Goal: Task Accomplishment & Management: Manage account settings

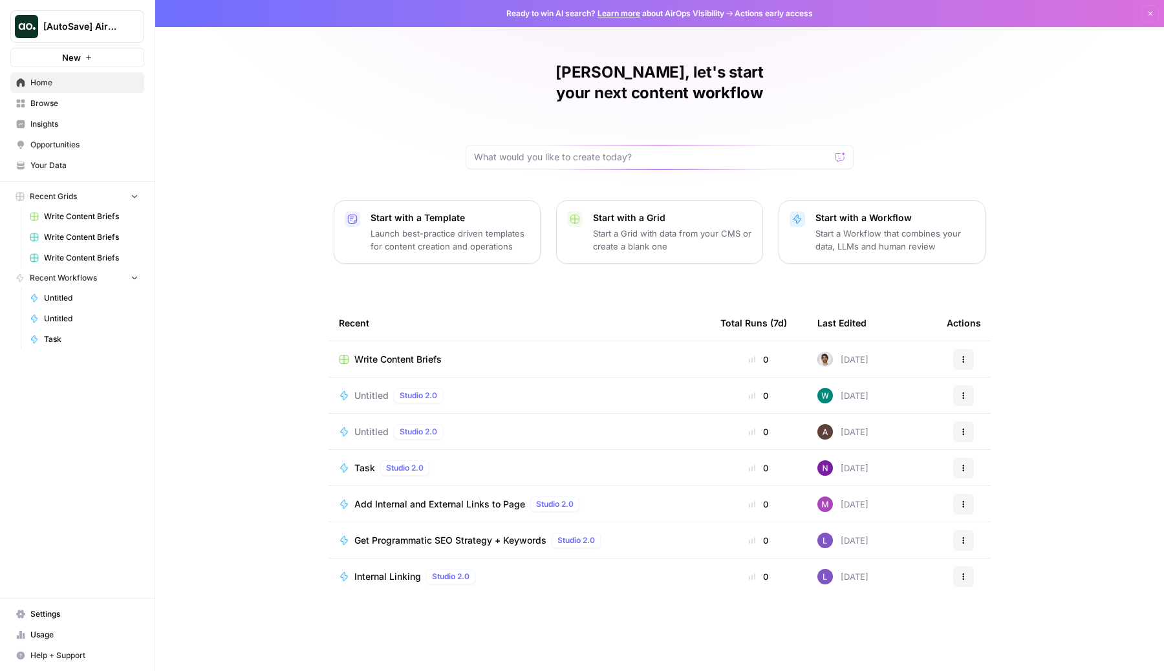
click at [56, 615] on span "Settings" at bounding box center [84, 614] width 108 height 12
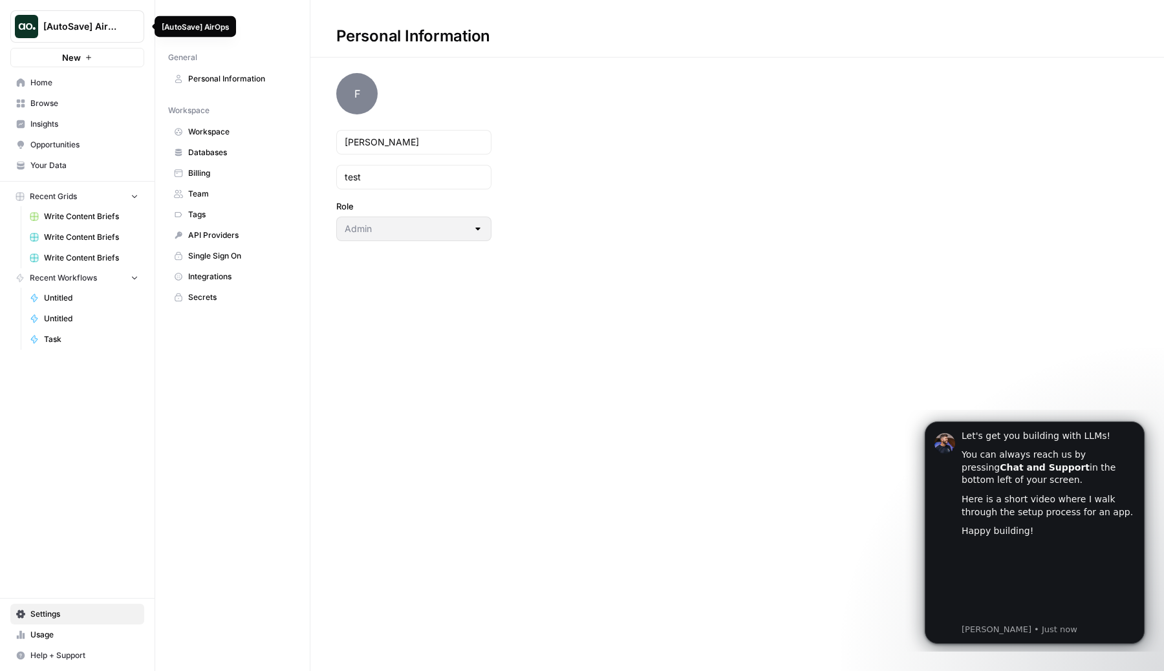
click at [83, 30] on span "[AutoSave] AirOps" at bounding box center [82, 26] width 78 height 13
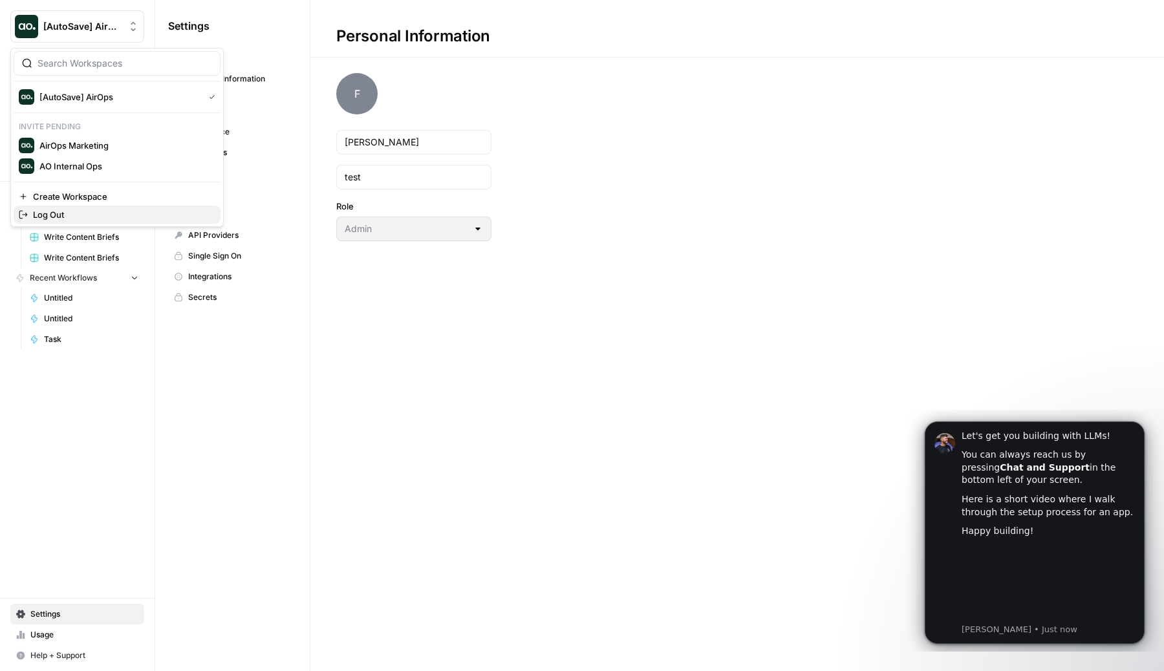
click at [107, 218] on span "Log Out" at bounding box center [121, 214] width 177 height 13
